Goal: Task Accomplishment & Management: Manage account settings

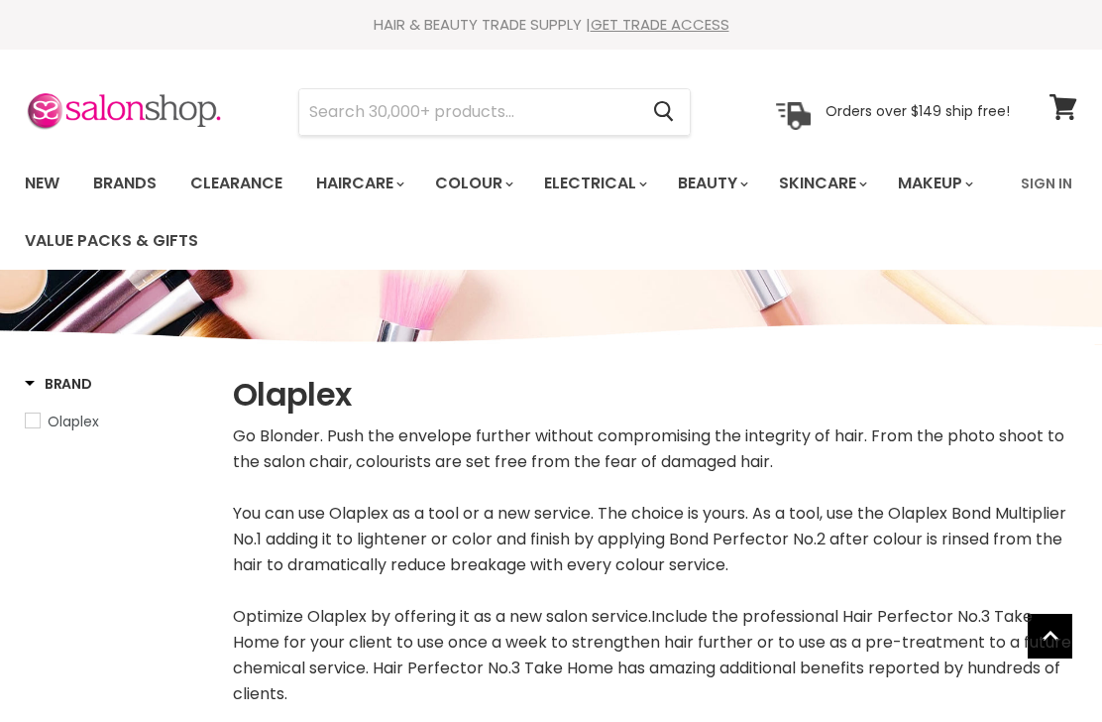
select select "manual"
click at [1042, 190] on link "Sign In" at bounding box center [1046, 184] width 75 height 42
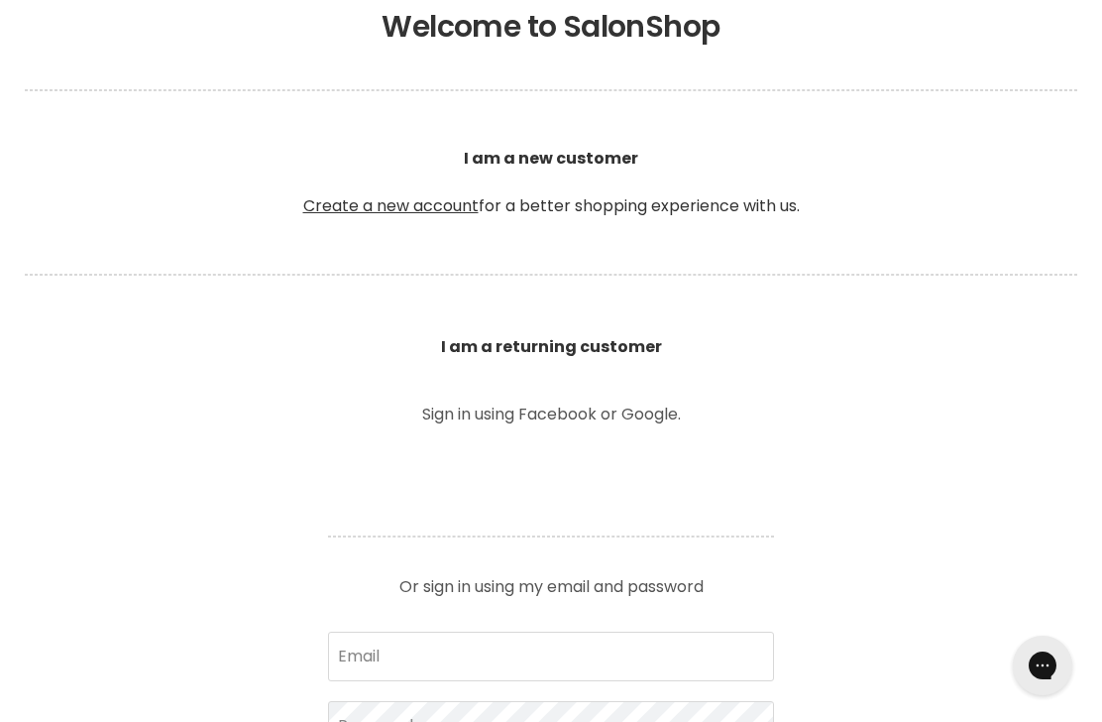
click at [632, 345] on b "I am a returning customer" at bounding box center [551, 346] width 221 height 23
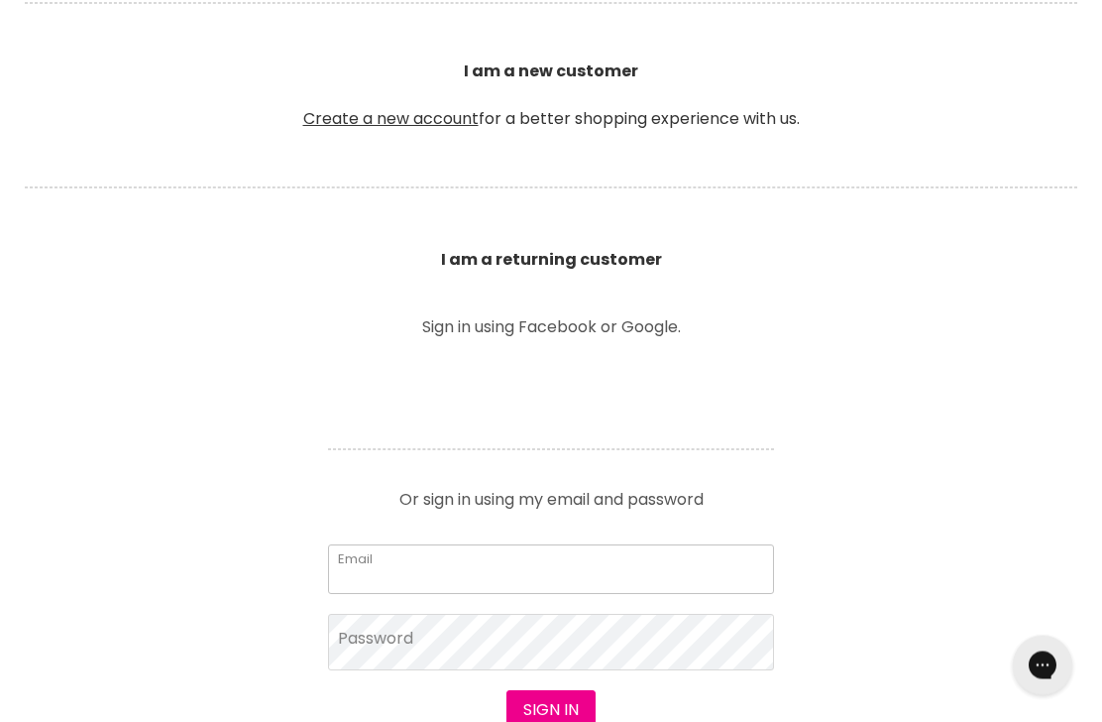
click at [538, 565] on input "Email" at bounding box center [551, 570] width 446 height 50
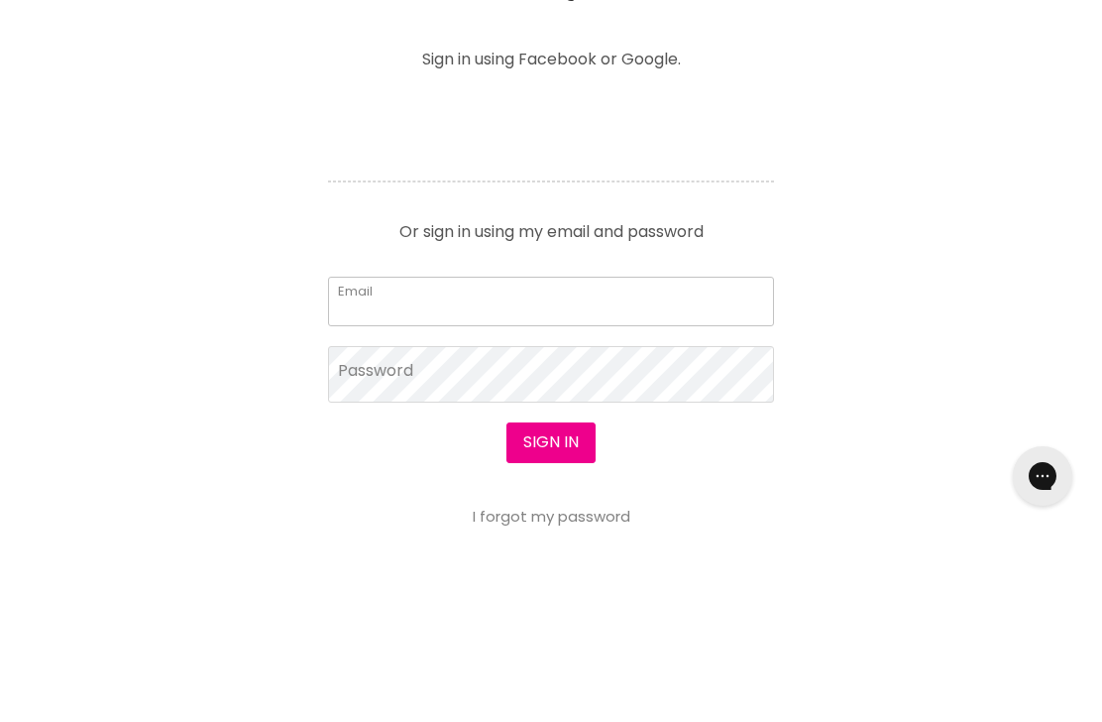
scroll to position [797, 0]
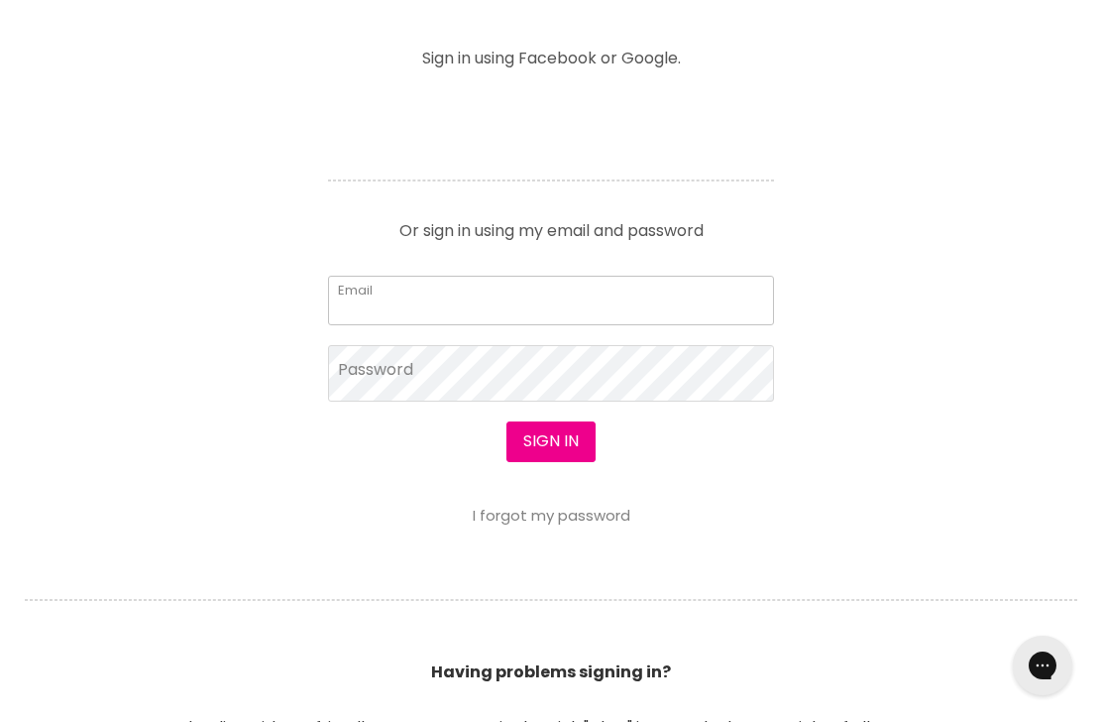
type input "deborahbeer01@gmail.com"
click at [550, 442] on button "Sign in" at bounding box center [551, 442] width 89 height 40
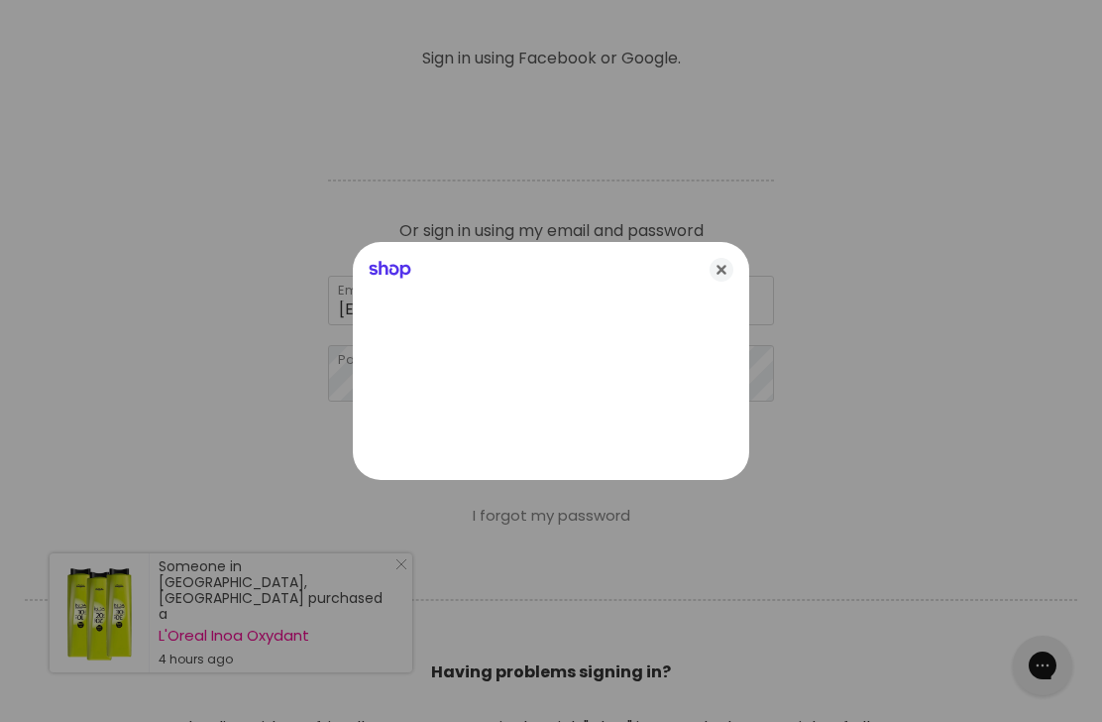
click at [730, 282] on icon "Close" at bounding box center [722, 270] width 24 height 24
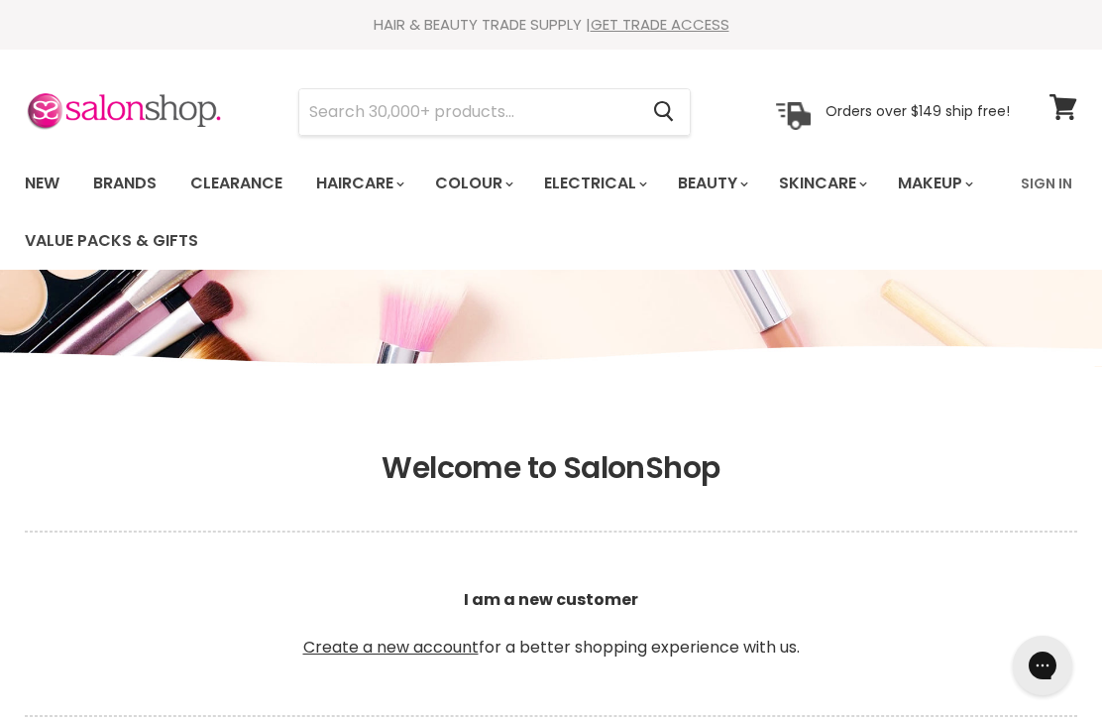
click at [1056, 176] on link "Sign In" at bounding box center [1046, 184] width 75 height 42
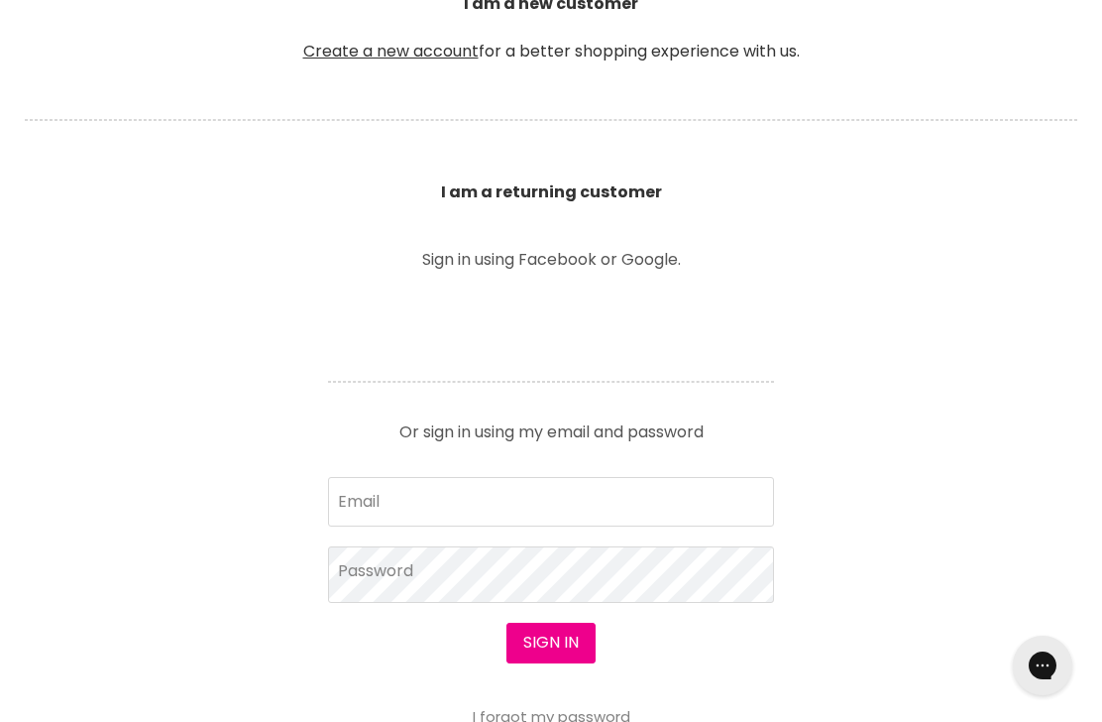
scroll to position [626, 0]
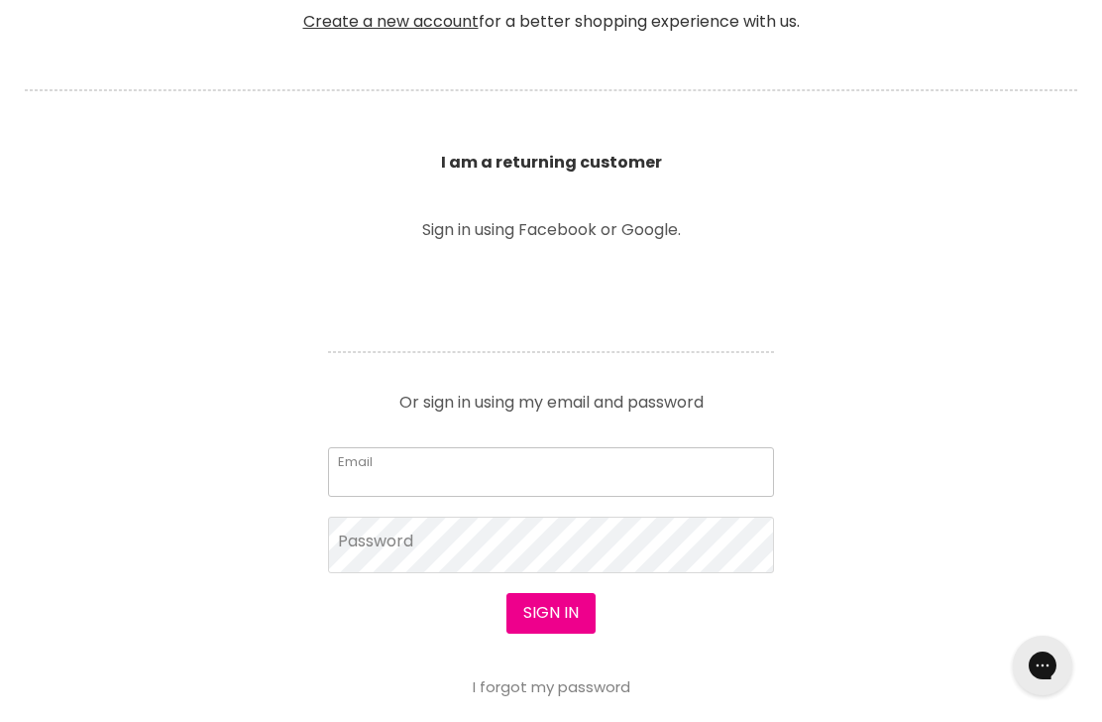
click at [347, 472] on input "Email" at bounding box center [551, 472] width 446 height 50
type input "[EMAIL_ADDRESS][DOMAIN_NAME]"
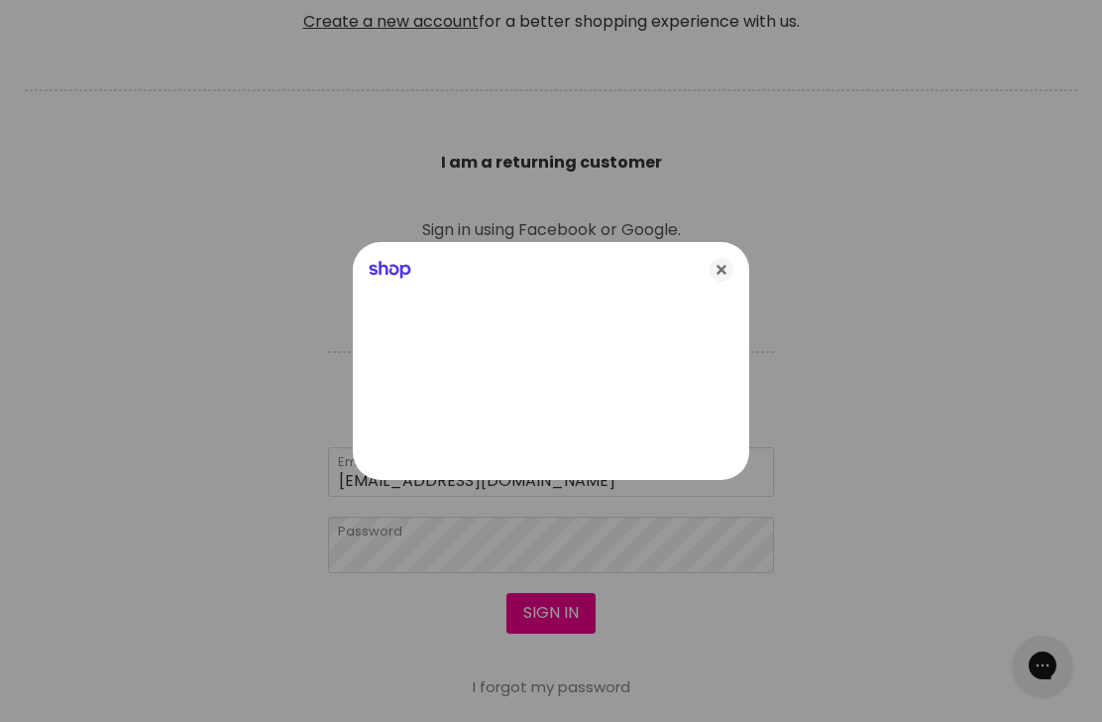
click at [732, 282] on icon "Close" at bounding box center [722, 270] width 24 height 24
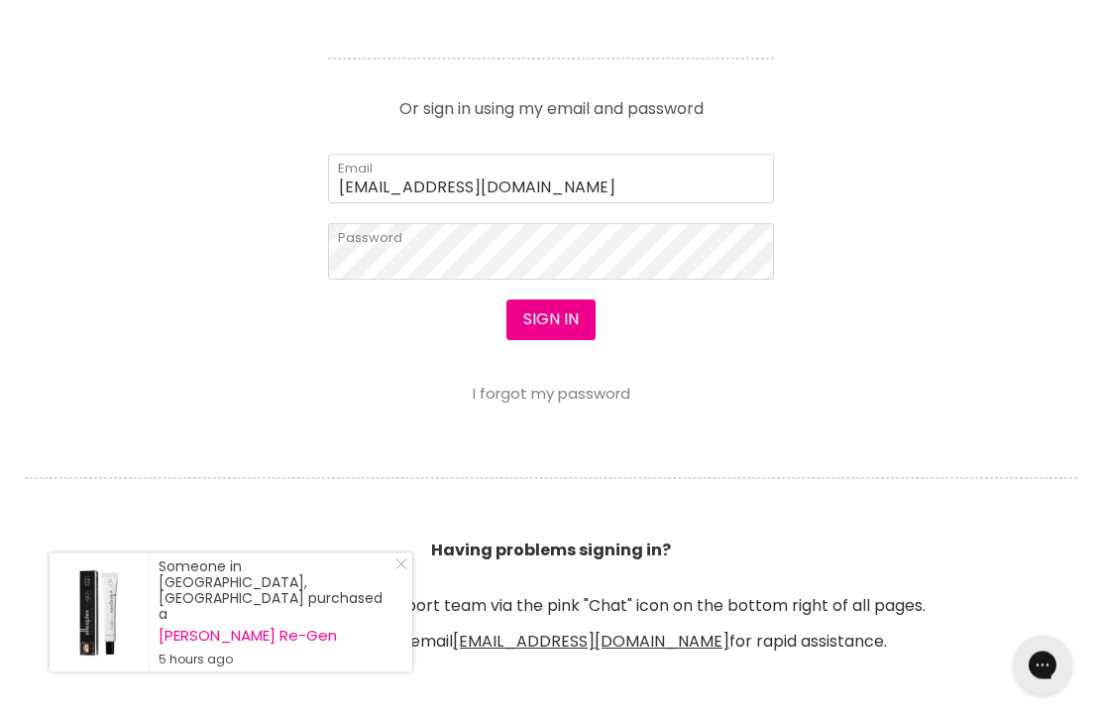
scroll to position [920, 0]
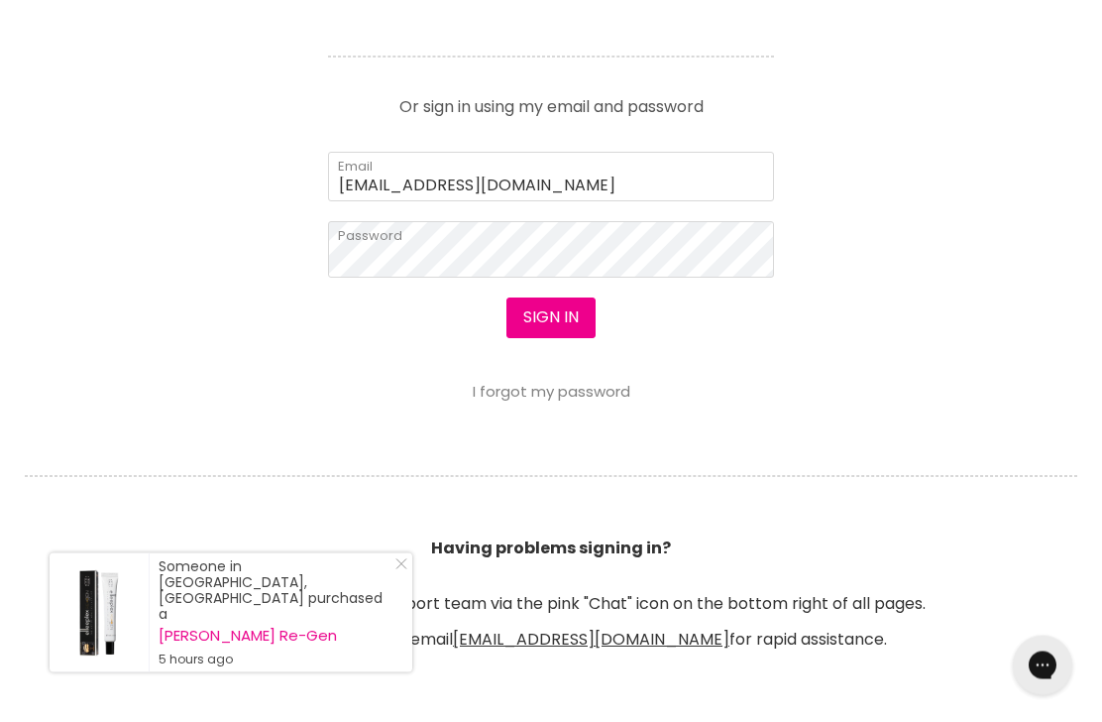
click at [565, 316] on button "Sign in" at bounding box center [551, 318] width 89 height 40
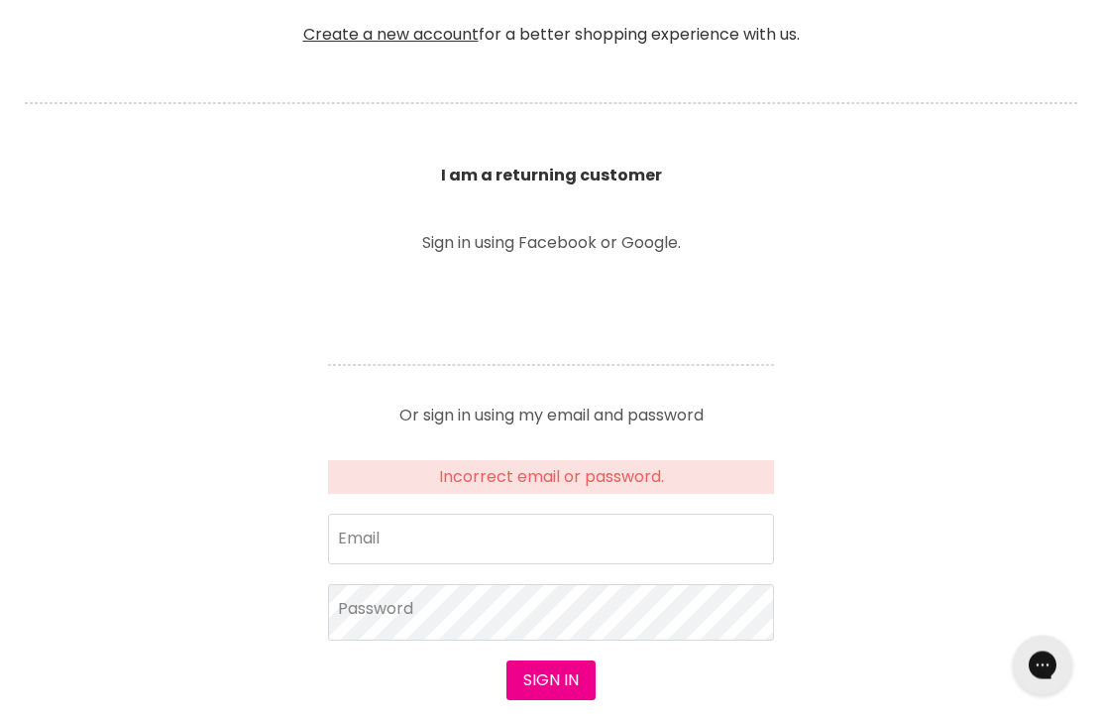
scroll to position [614, 0]
click at [518, 522] on input "Email" at bounding box center [551, 538] width 446 height 50
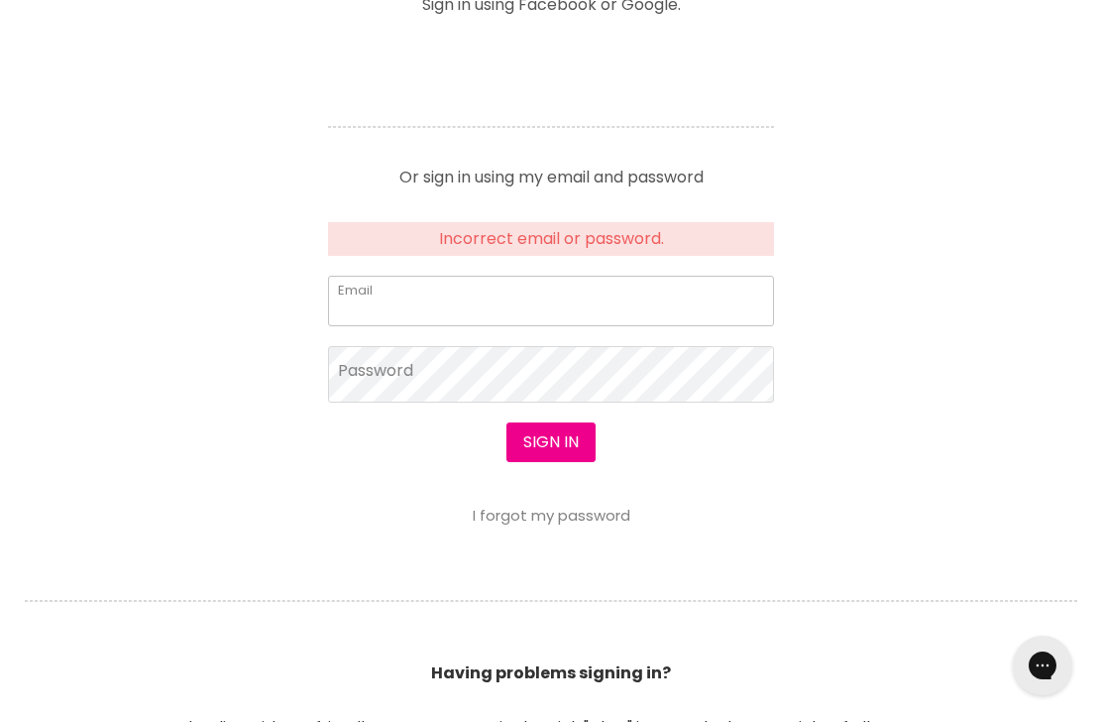
scroll to position [850, 0]
type input "[EMAIL_ADDRESS][DOMAIN_NAME]"
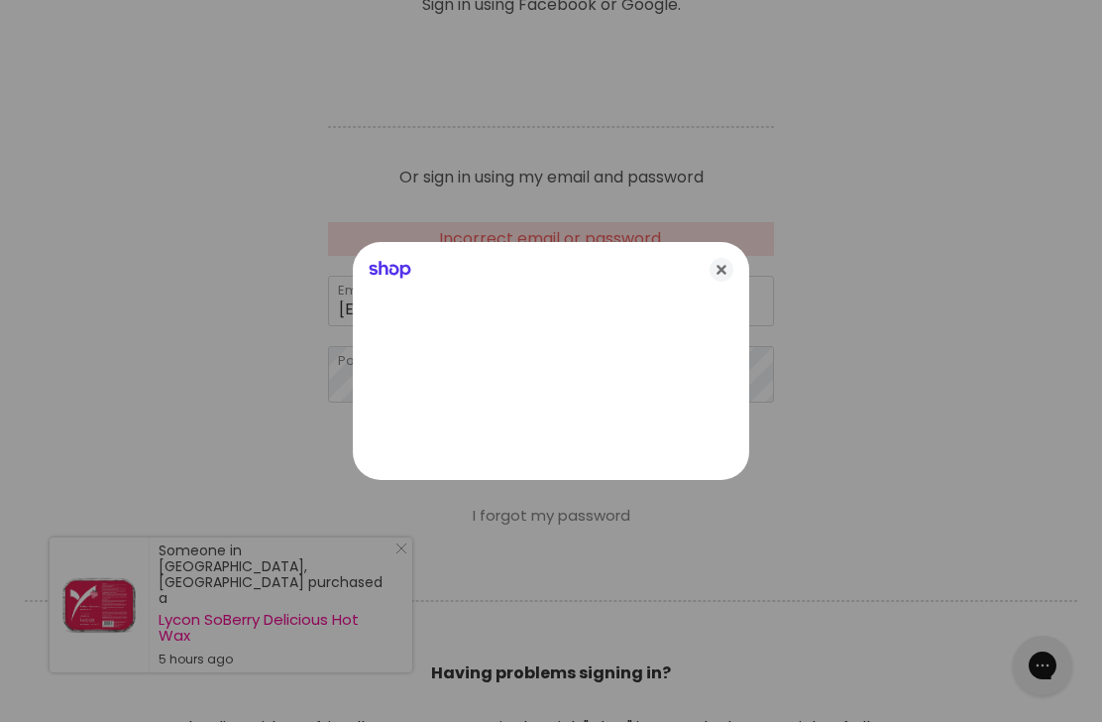
click at [731, 282] on icon "Close" at bounding box center [722, 270] width 24 height 24
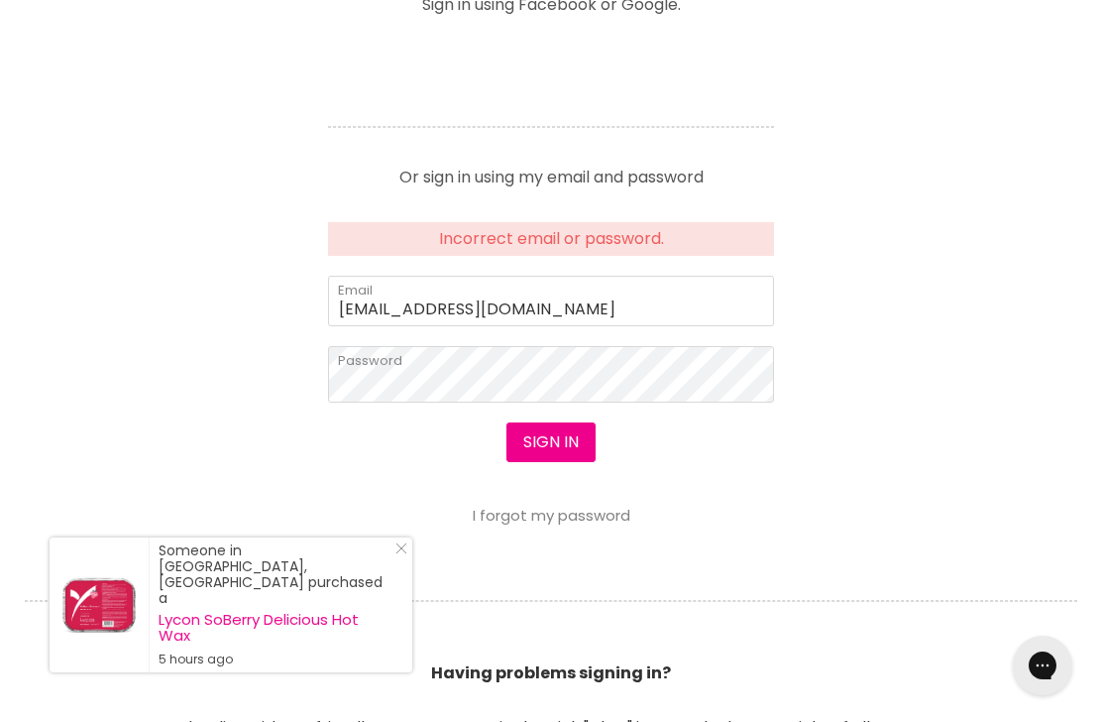
click at [589, 517] on link "I forgot my password" at bounding box center [552, 515] width 158 height 21
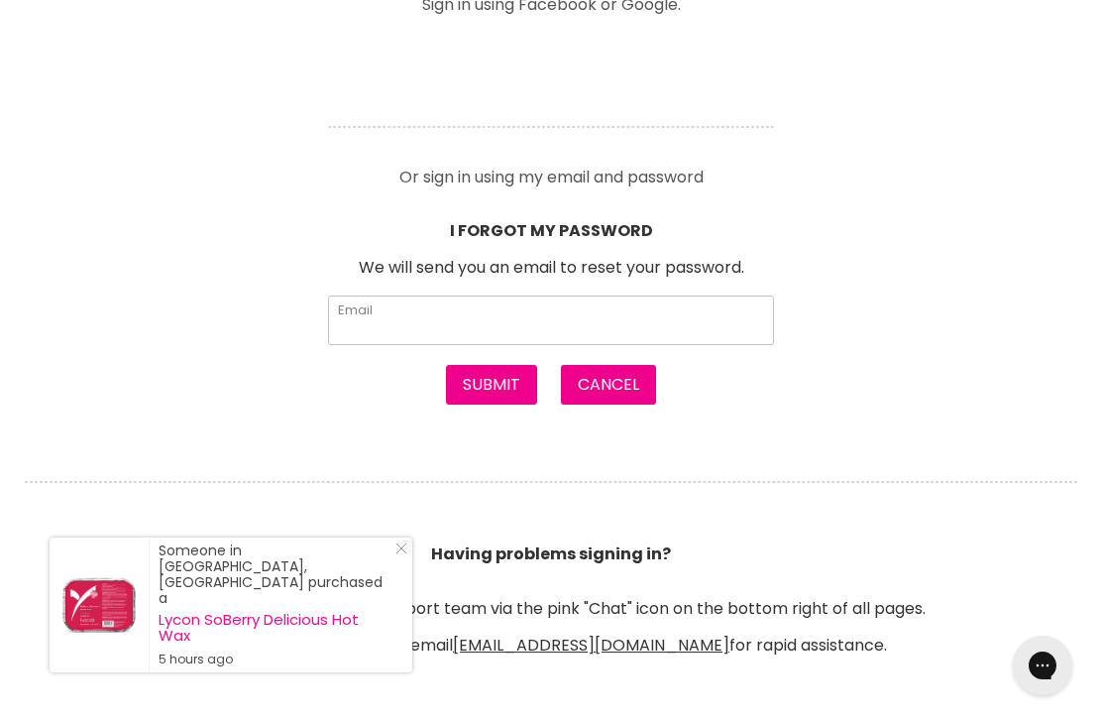
click at [491, 311] on input "Email" at bounding box center [551, 320] width 446 height 50
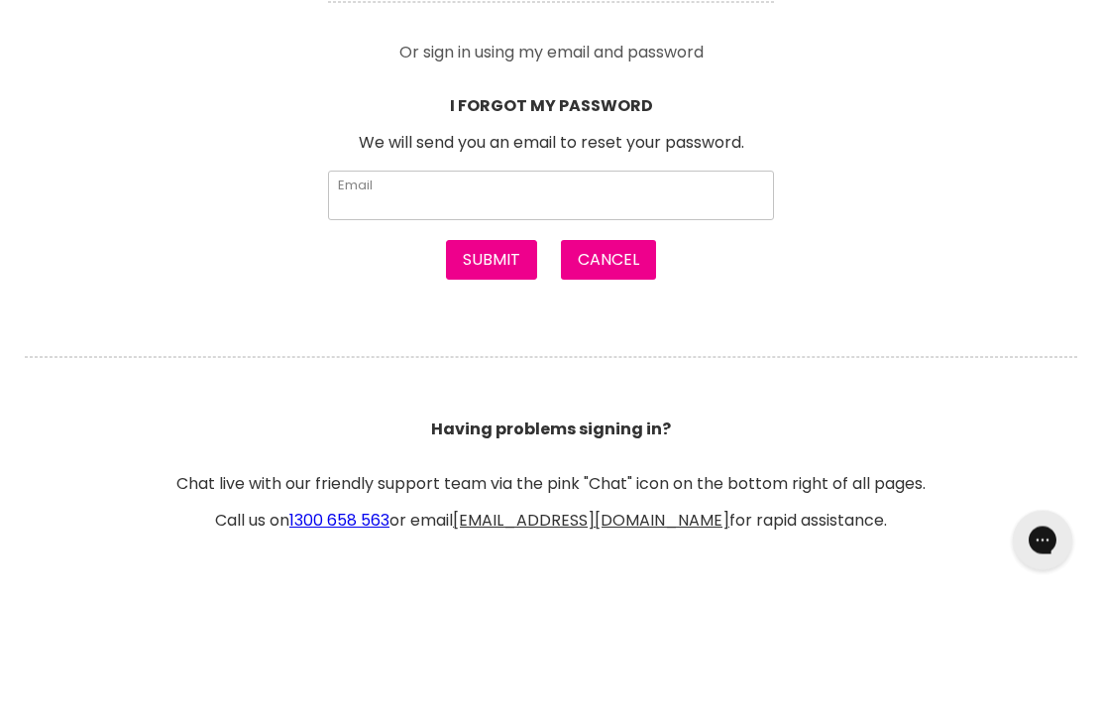
type input "[PERSON_NAME][EMAIL_ADDRESS][DOMAIN_NAME]"
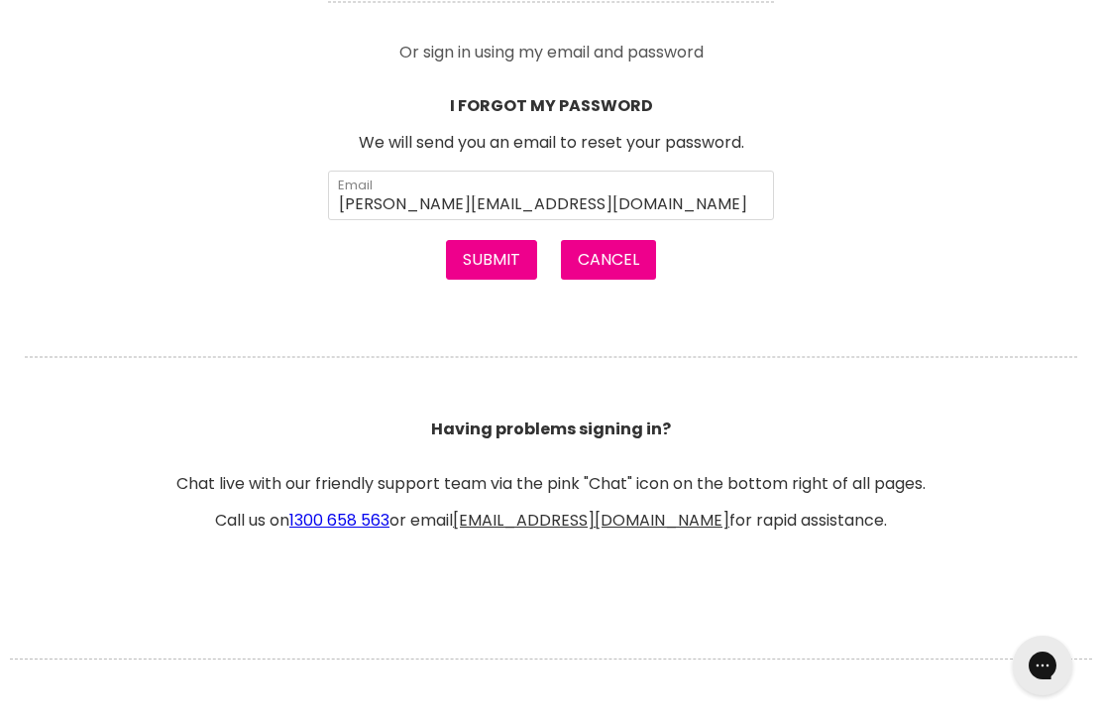
click at [504, 262] on button "Submit" at bounding box center [491, 260] width 91 height 40
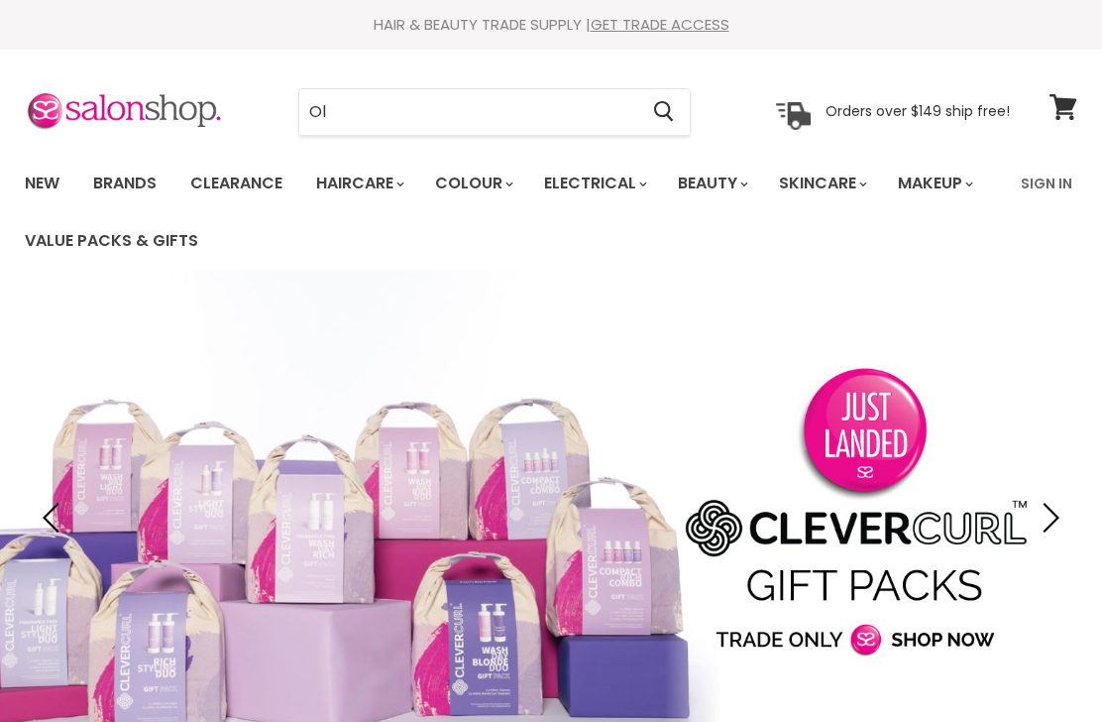
type input "[PERSON_NAME]"
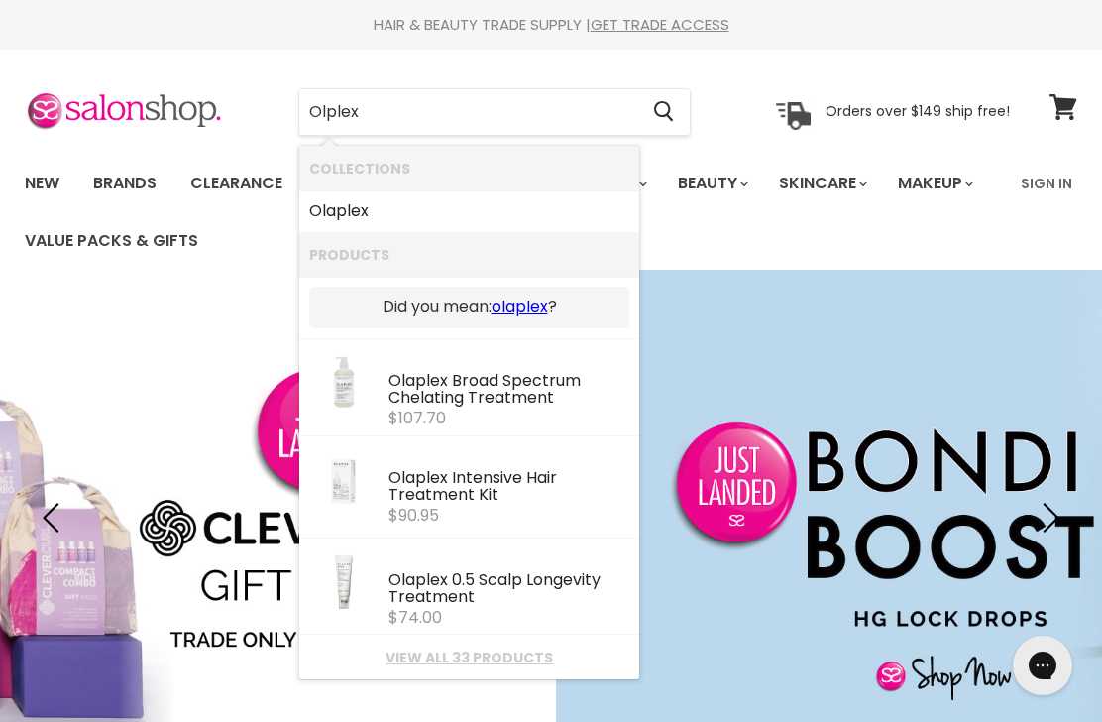
type input "Olaplex"
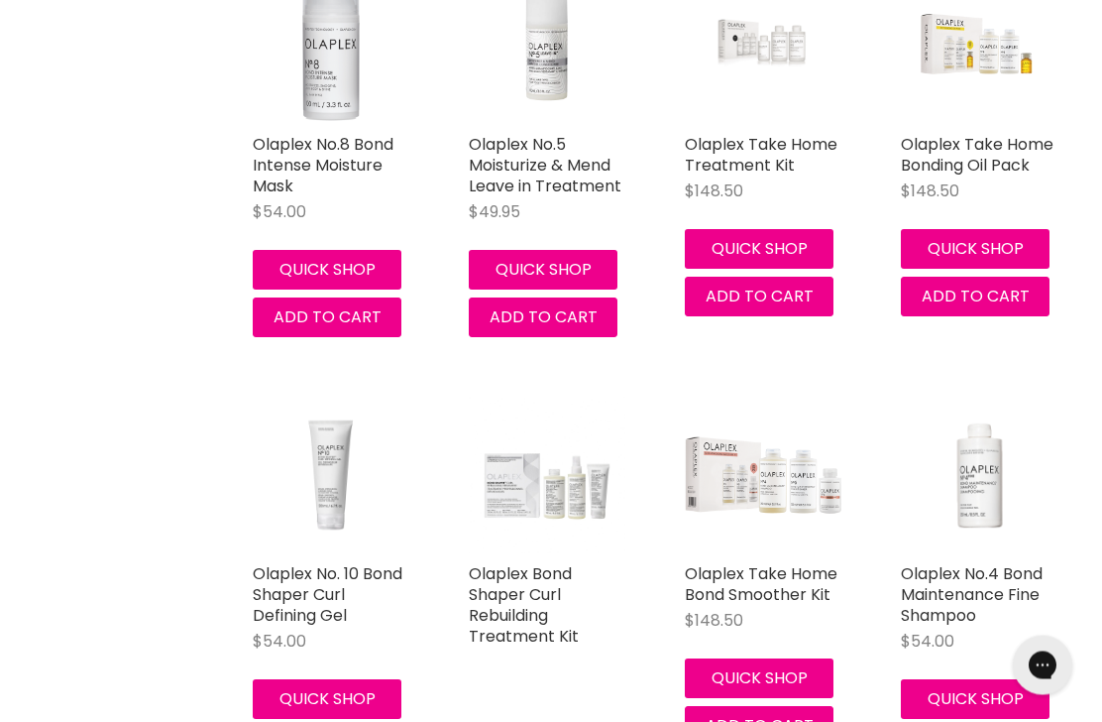
scroll to position [1421, 0]
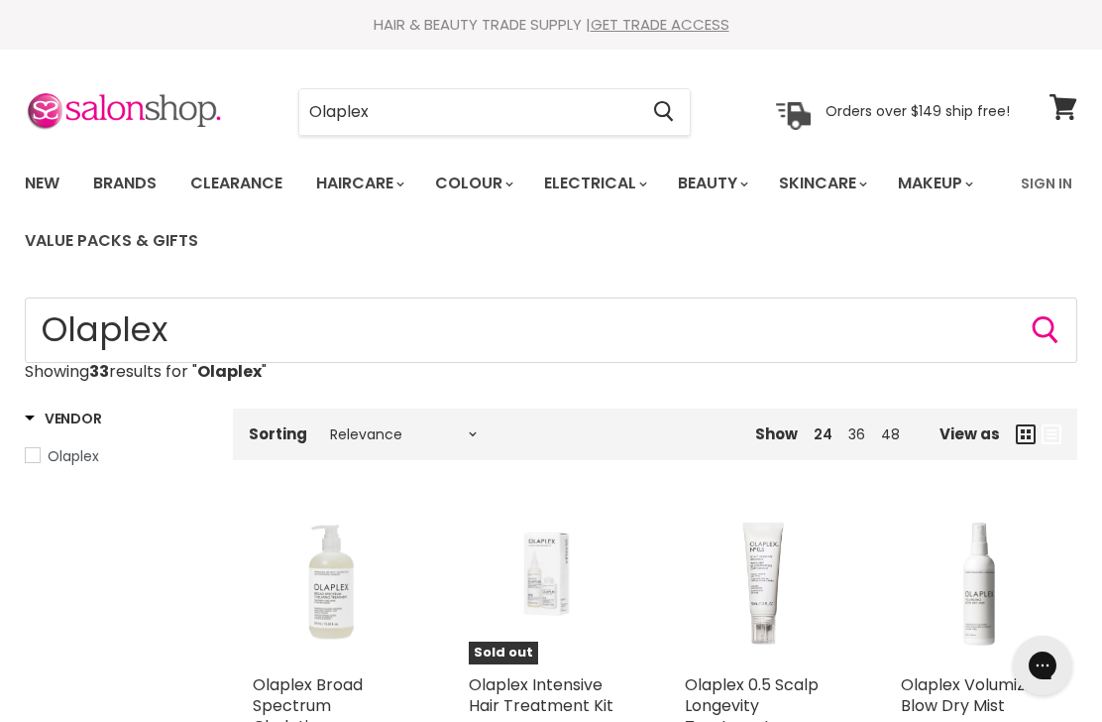
click at [1050, 182] on link "Sign In" at bounding box center [1046, 184] width 75 height 42
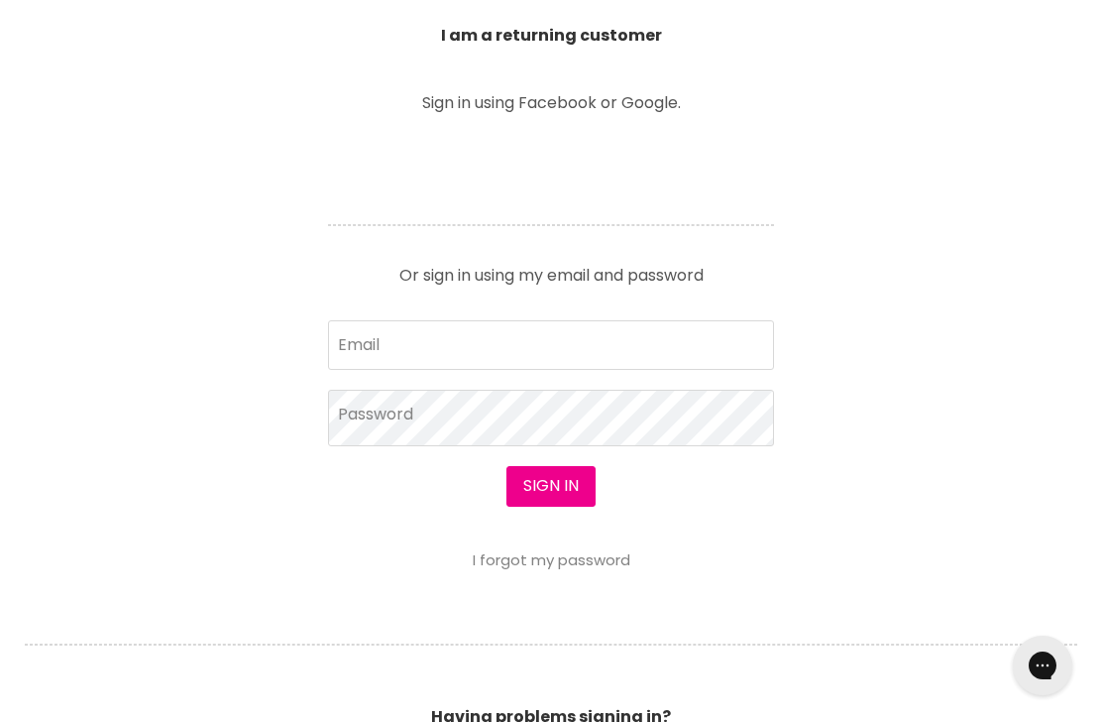
scroll to position [767, 0]
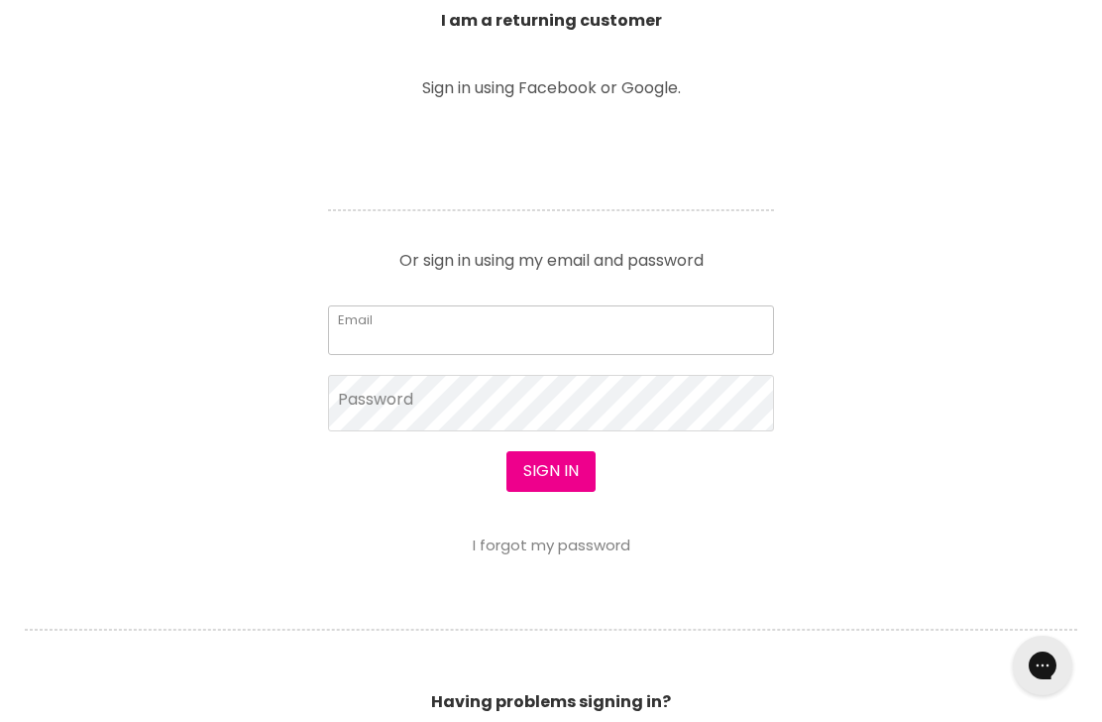
click at [567, 325] on input "Email" at bounding box center [551, 330] width 446 height 50
type input "[EMAIL_ADDRESS][DOMAIN_NAME]"
click at [550, 472] on button "Sign in" at bounding box center [551, 471] width 89 height 40
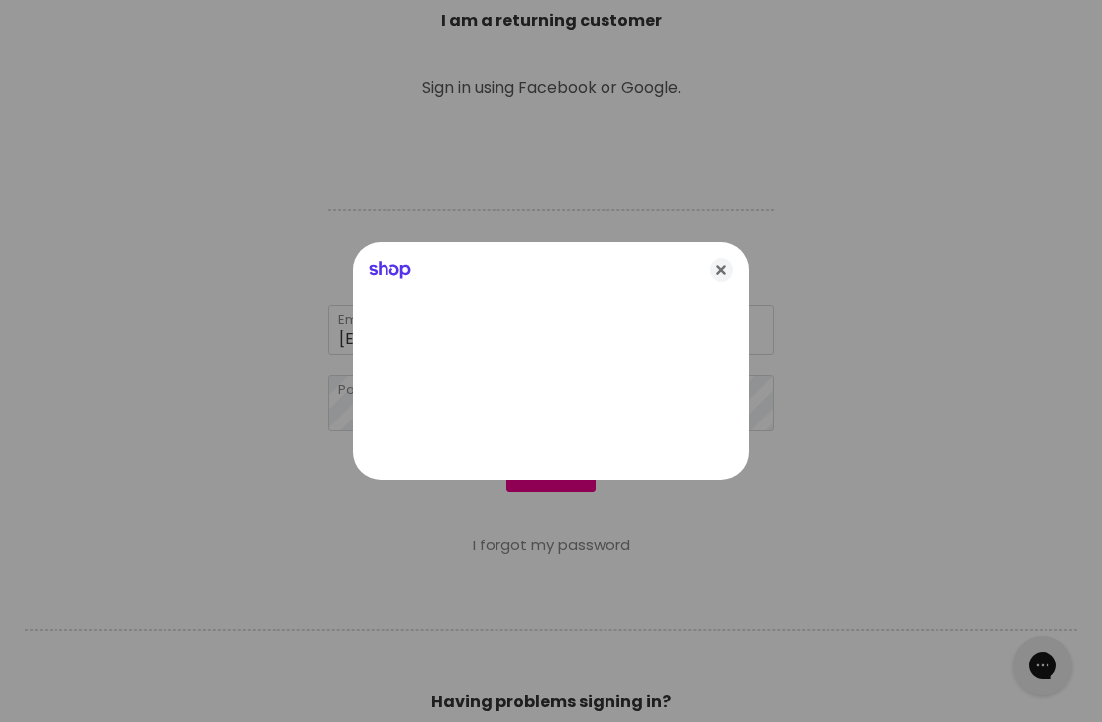
click at [727, 282] on icon "Close" at bounding box center [722, 270] width 24 height 24
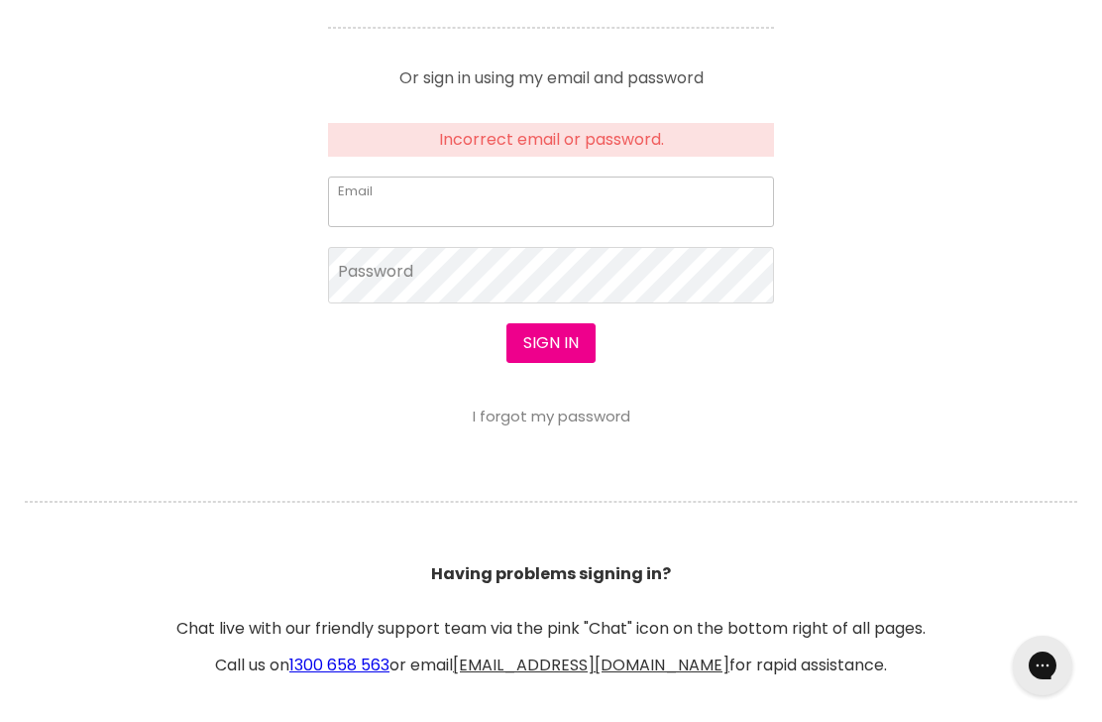
click at [478, 204] on input "Email" at bounding box center [551, 201] width 446 height 50
type input "[EMAIL_ADDRESS][DOMAIN_NAME]"
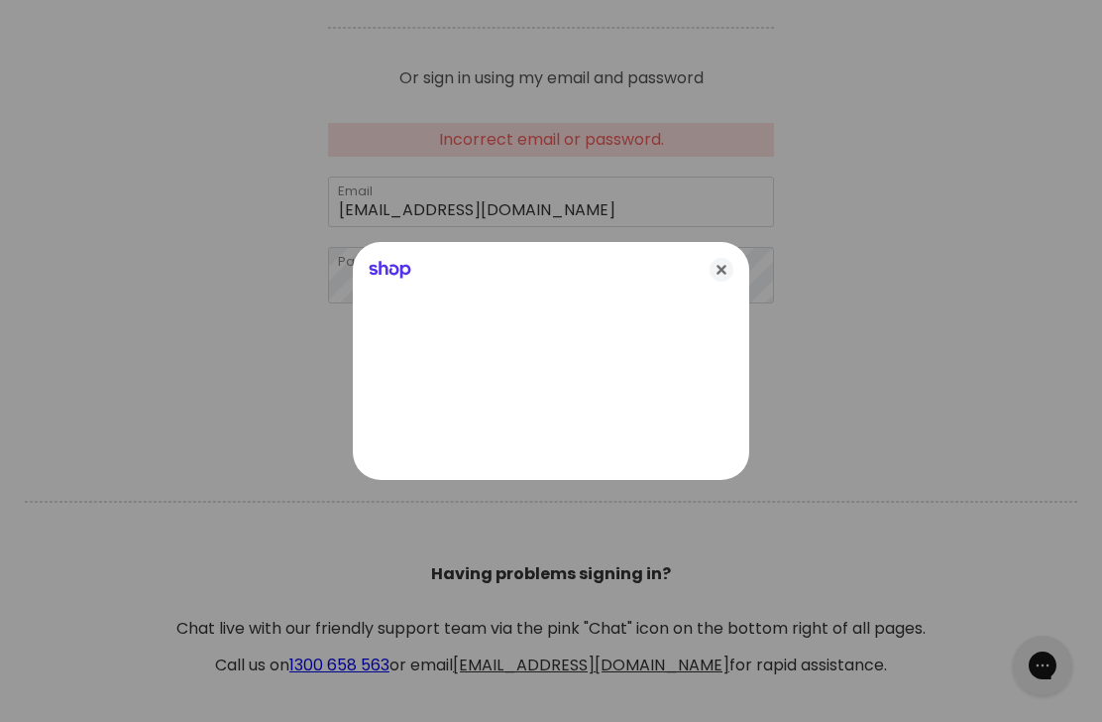
click at [733, 282] on icon "Close" at bounding box center [722, 270] width 24 height 24
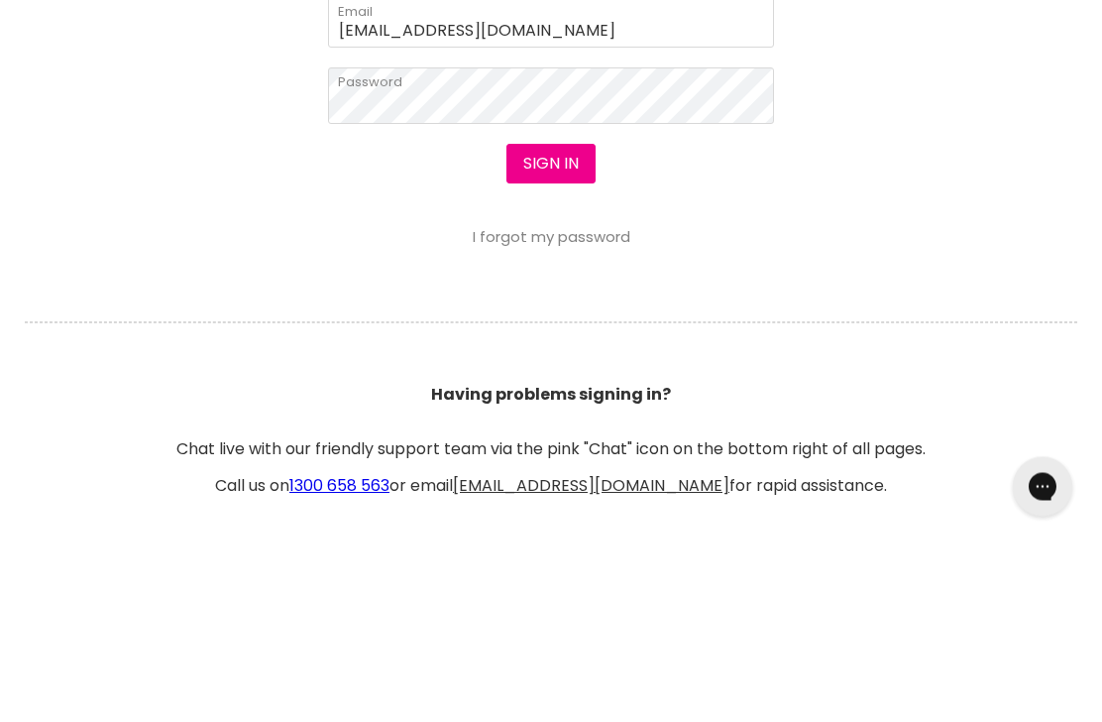
click at [603, 405] on link "I forgot my password" at bounding box center [552, 415] width 158 height 21
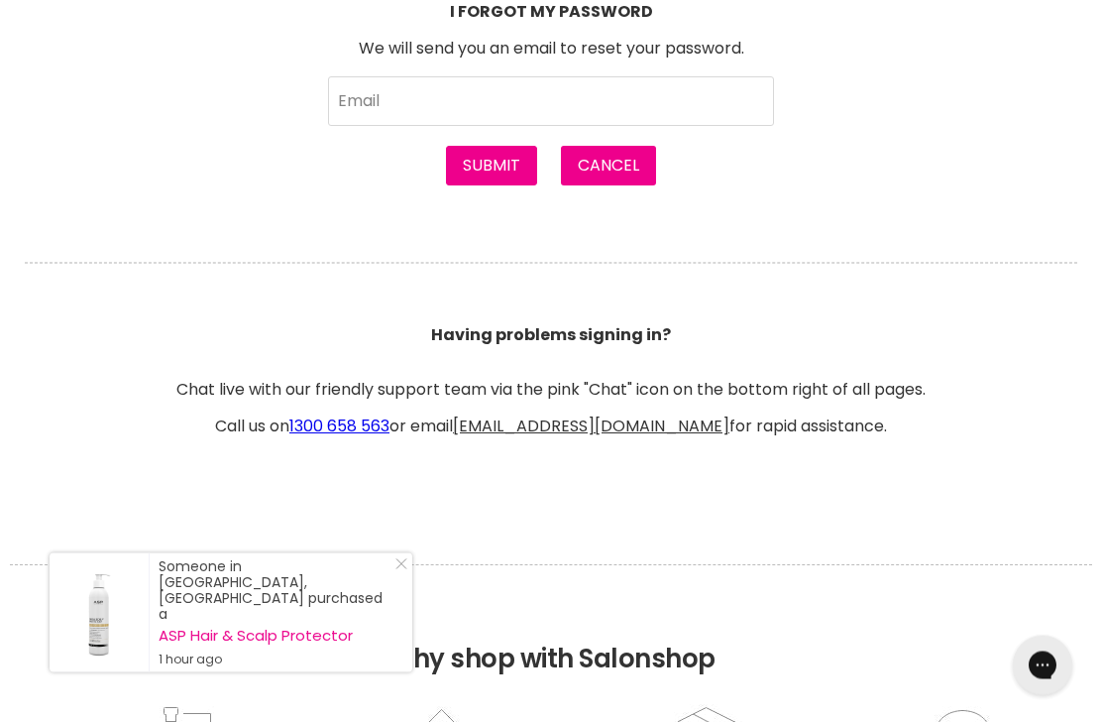
scroll to position [1056, 0]
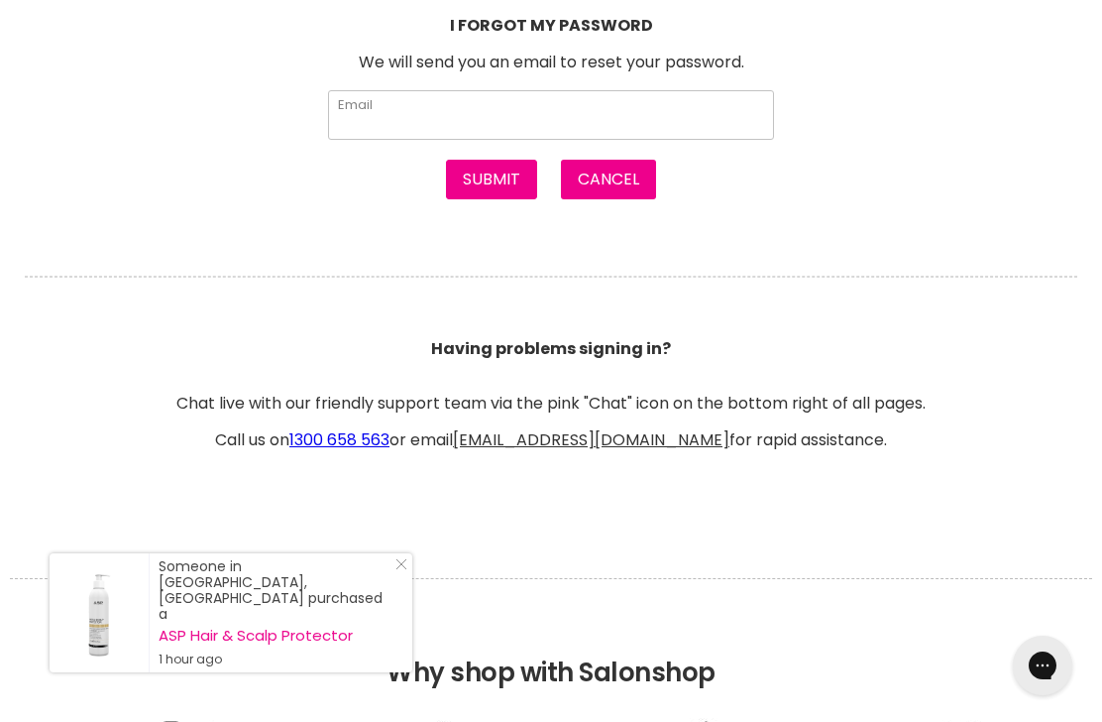
click at [601, 119] on input "Email" at bounding box center [551, 115] width 446 height 50
type input "[PERSON_NAME][EMAIL_ADDRESS][DOMAIN_NAME]"
click at [506, 197] on button "Submit" at bounding box center [491, 180] width 91 height 40
click at [484, 178] on button "Submit" at bounding box center [491, 180] width 91 height 40
